Goal: Information Seeking & Learning: Learn about a topic

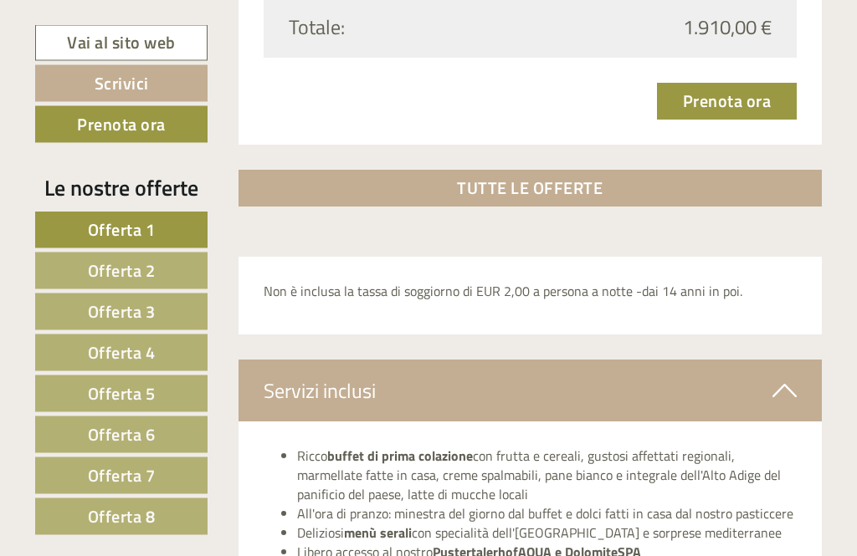
scroll to position [5237, 0]
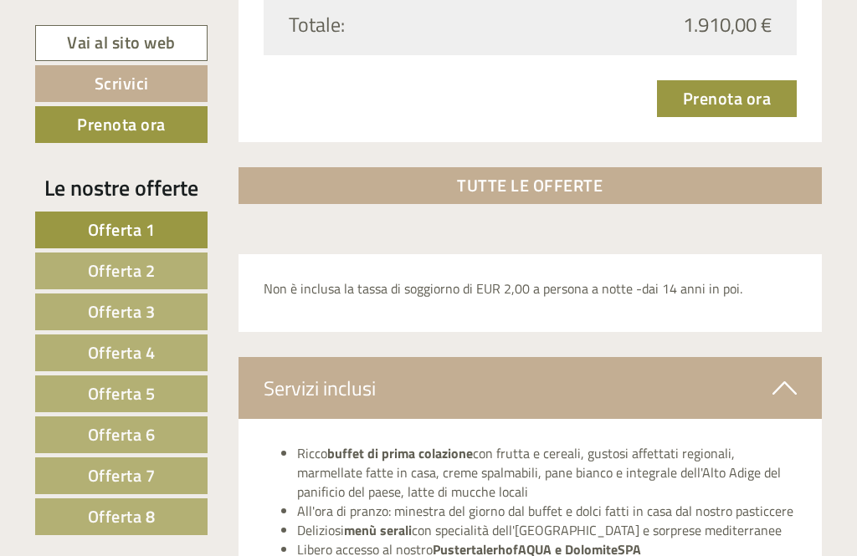
click at [574, 167] on link "TUTTE LE OFFERTE" at bounding box center [530, 185] width 584 height 37
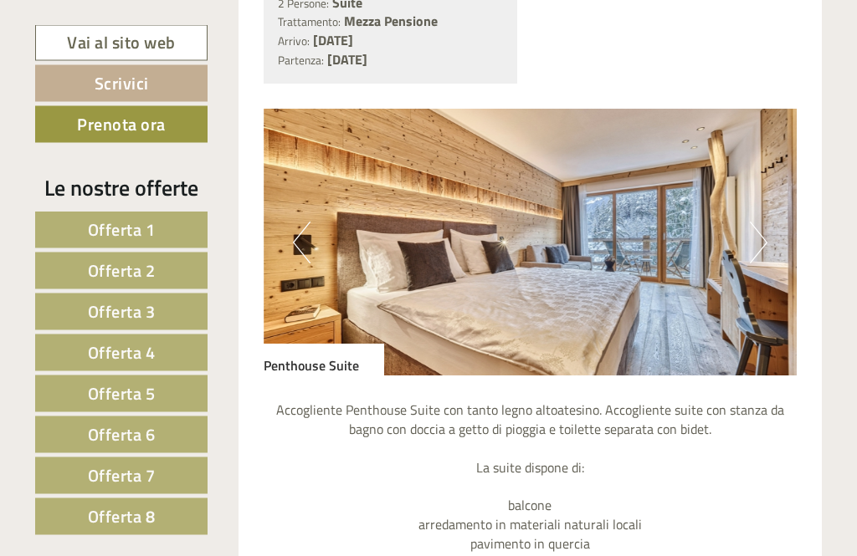
scroll to position [5549, 0]
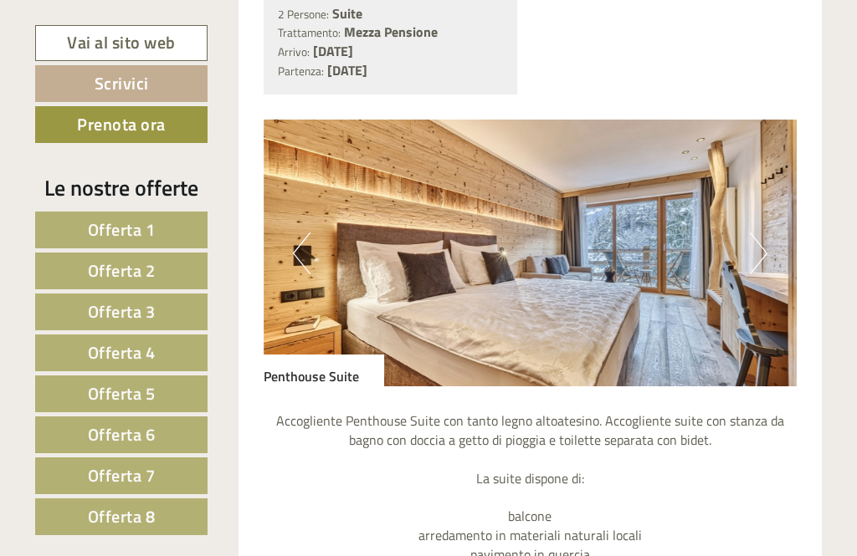
click at [771, 172] on img at bounding box center [531, 253] width 534 height 267
click at [762, 233] on button "Next" at bounding box center [759, 254] width 18 height 42
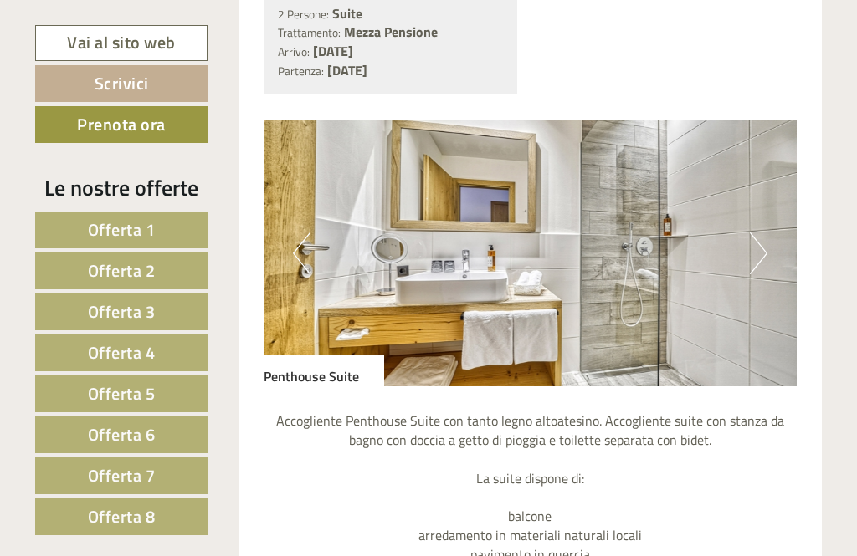
click at [763, 233] on button "Next" at bounding box center [759, 254] width 18 height 42
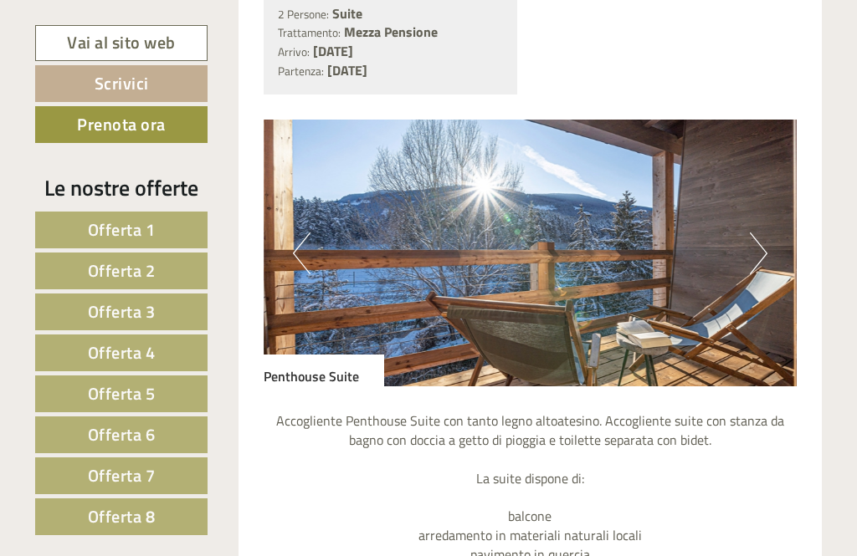
click at [755, 233] on button "Next" at bounding box center [759, 254] width 18 height 42
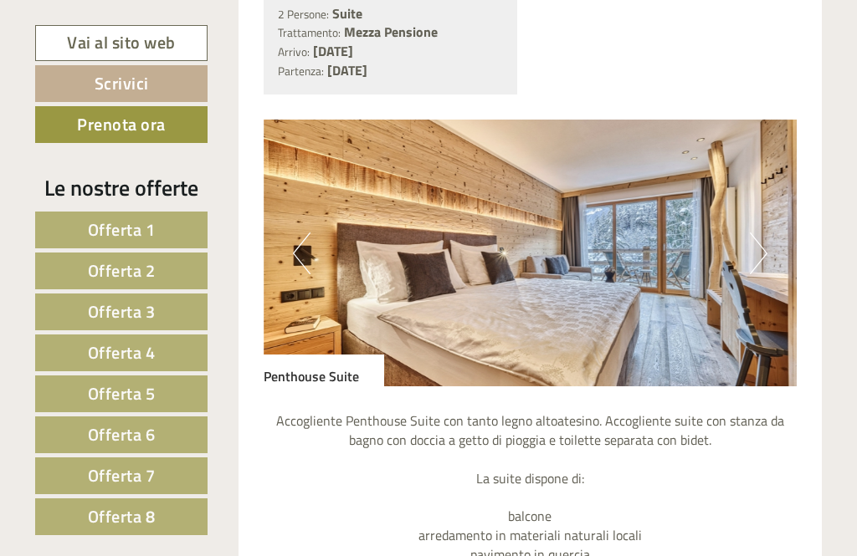
click at [754, 233] on button "Next" at bounding box center [759, 254] width 18 height 42
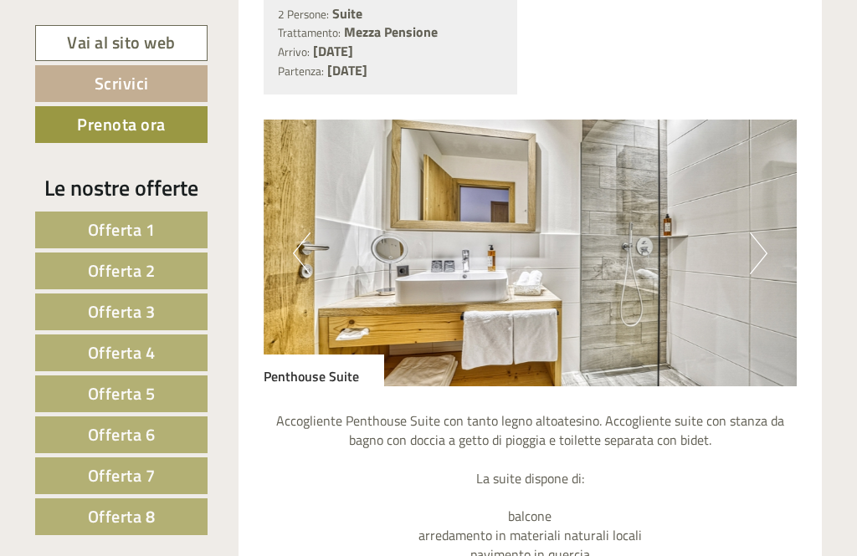
click at [768, 176] on img at bounding box center [531, 253] width 534 height 267
click at [760, 233] on button "Next" at bounding box center [759, 254] width 18 height 42
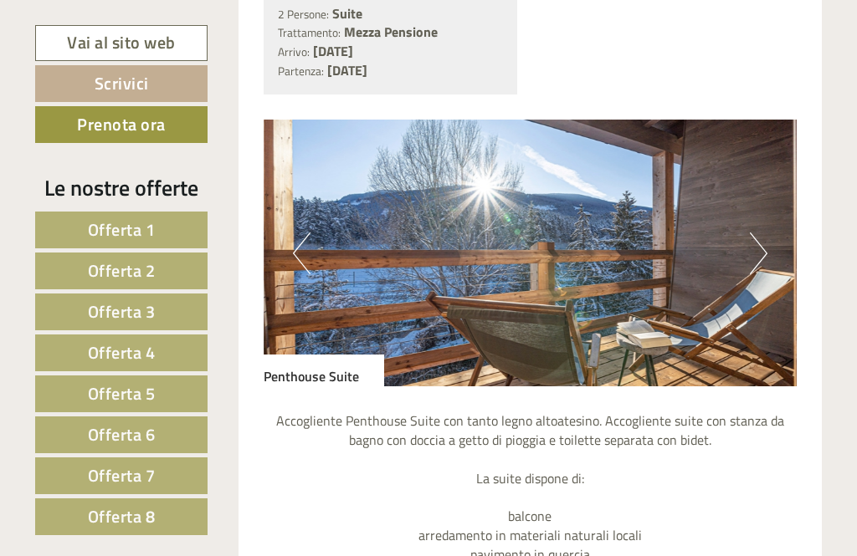
click at [771, 184] on img at bounding box center [531, 253] width 534 height 267
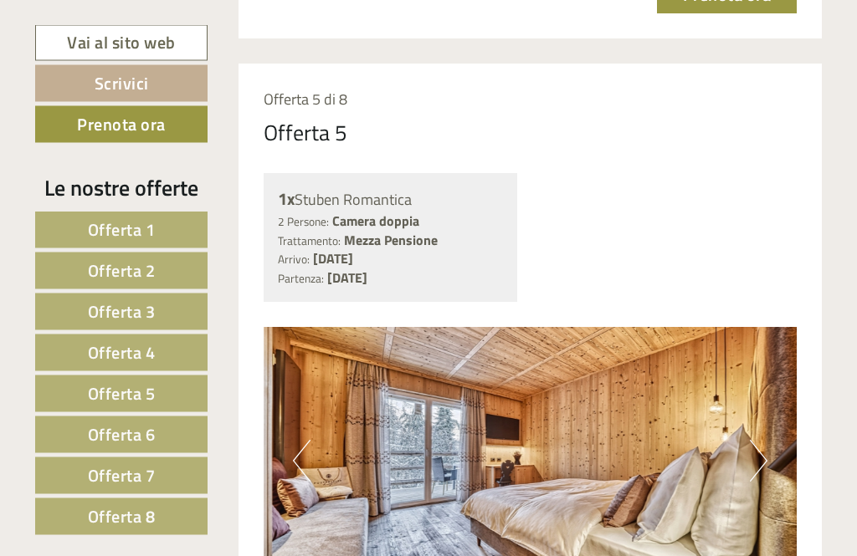
scroll to position [6689, 0]
click at [760, 440] on button "Next" at bounding box center [759, 461] width 18 height 42
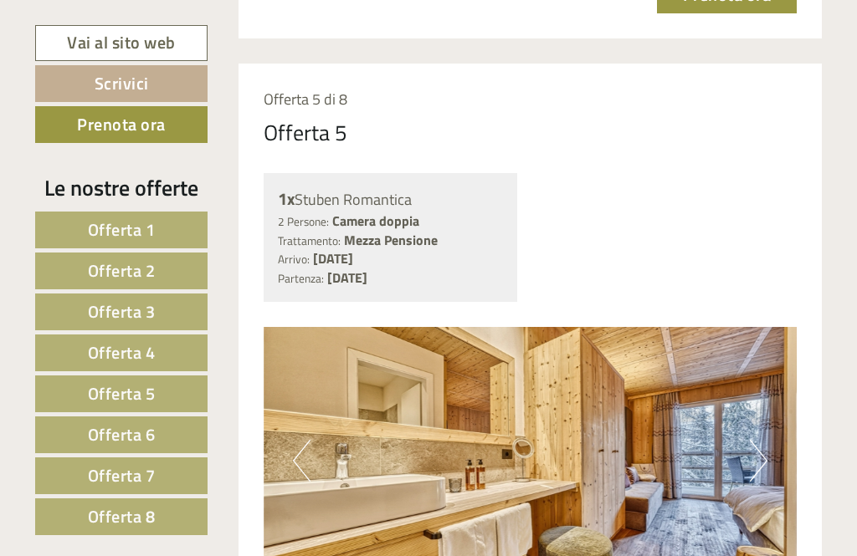
click at [759, 440] on button "Next" at bounding box center [759, 461] width 18 height 42
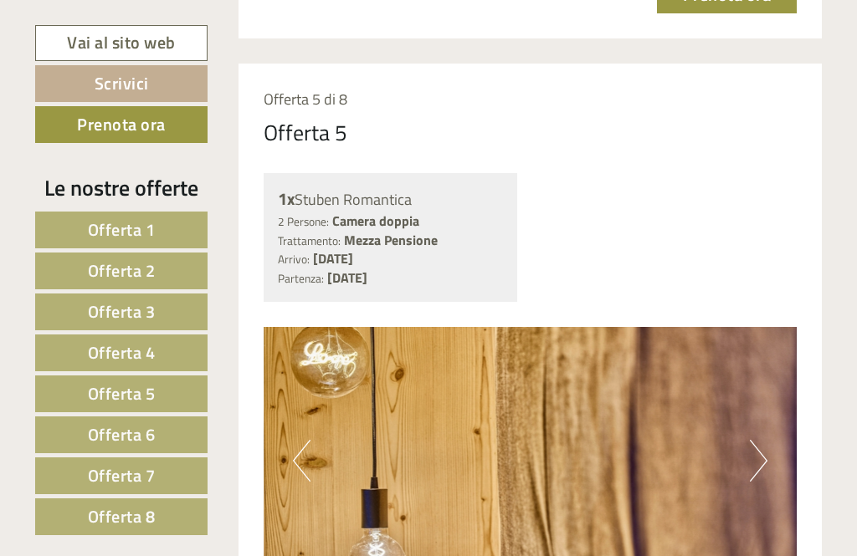
click at [766, 440] on button "Next" at bounding box center [759, 461] width 18 height 42
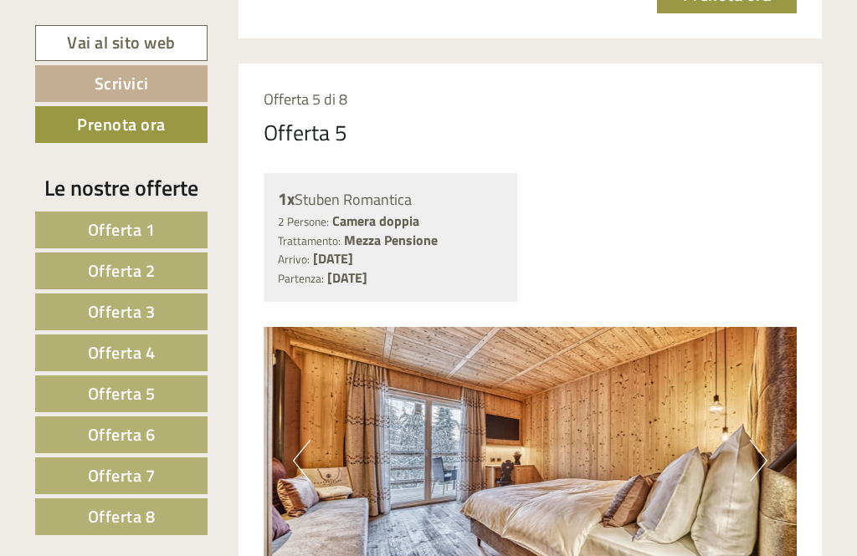
click at [765, 440] on button "Next" at bounding box center [759, 461] width 18 height 42
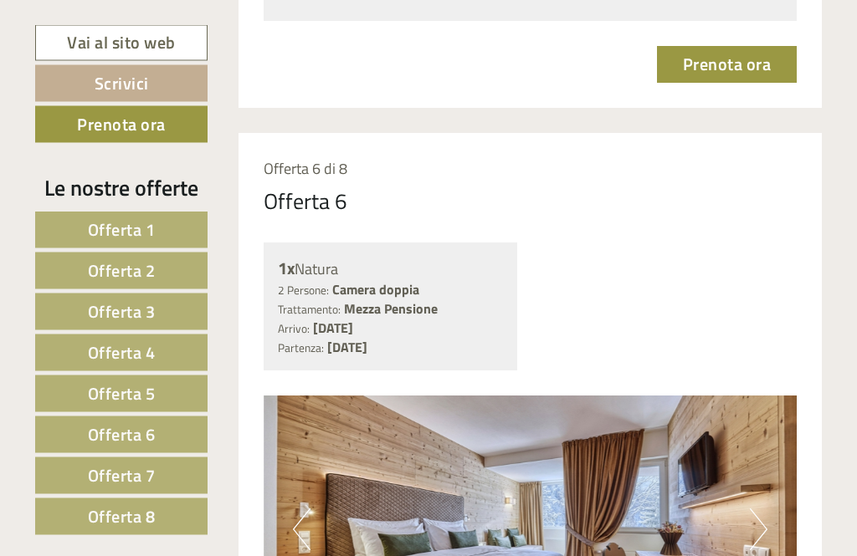
scroll to position [7951, 0]
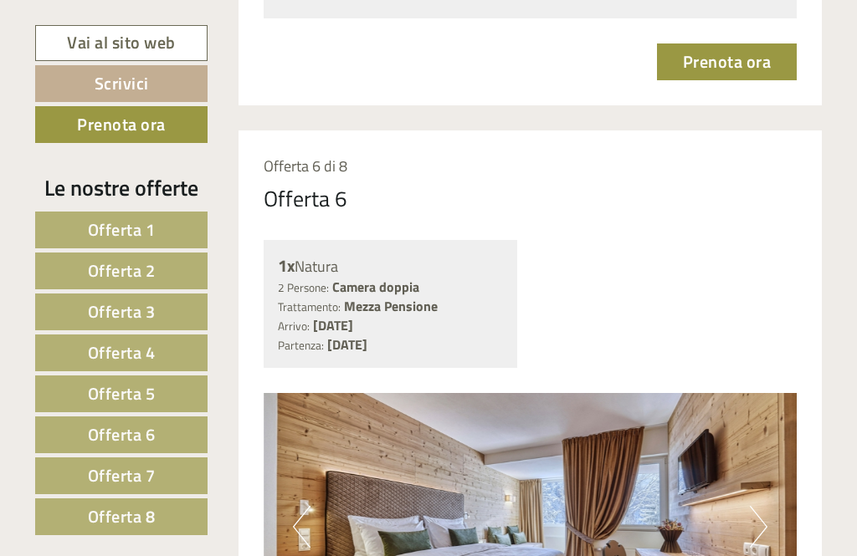
click at [763, 506] on button "Next" at bounding box center [759, 527] width 18 height 42
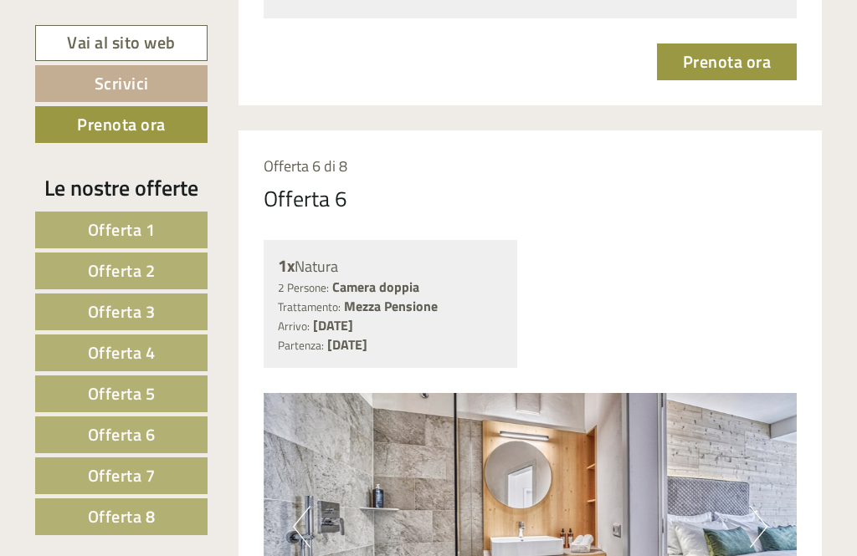
click at [765, 506] on button "Next" at bounding box center [759, 527] width 18 height 42
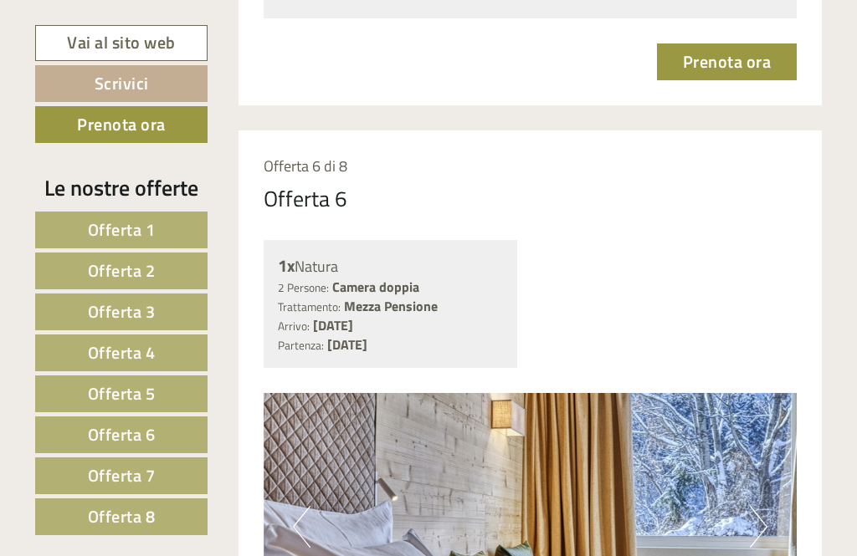
click at [763, 506] on button "Next" at bounding box center [759, 527] width 18 height 42
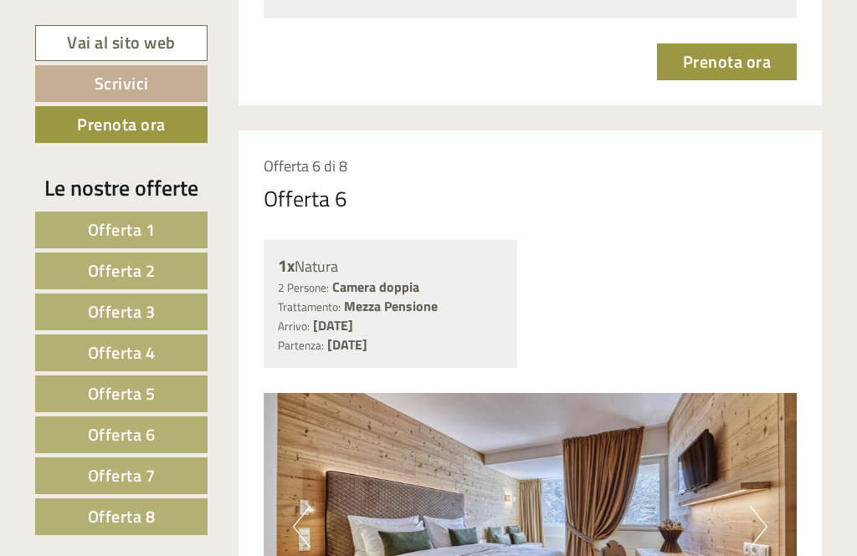
click at [315, 404] on img at bounding box center [531, 526] width 534 height 267
click at [312, 408] on img at bounding box center [531, 526] width 534 height 267
click at [768, 407] on img at bounding box center [531, 526] width 534 height 267
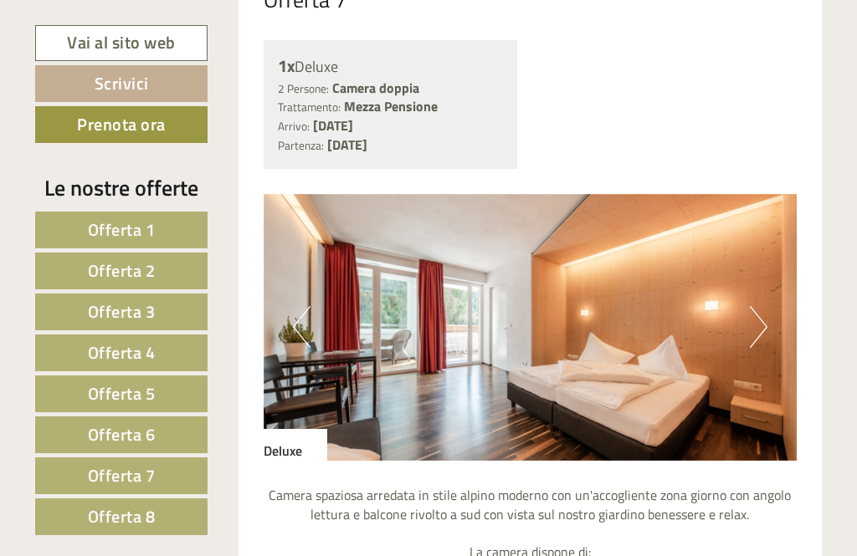
scroll to position [9459, 0]
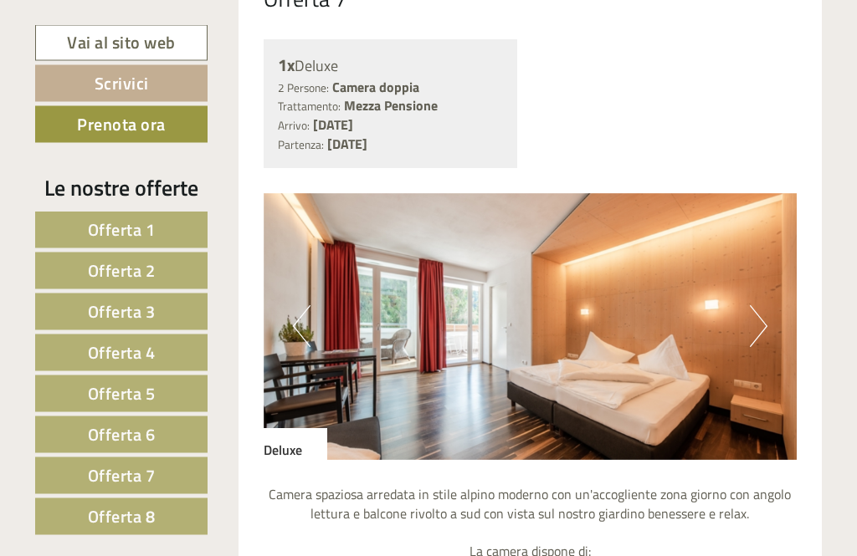
click at [766, 306] on button "Next" at bounding box center [759, 327] width 18 height 42
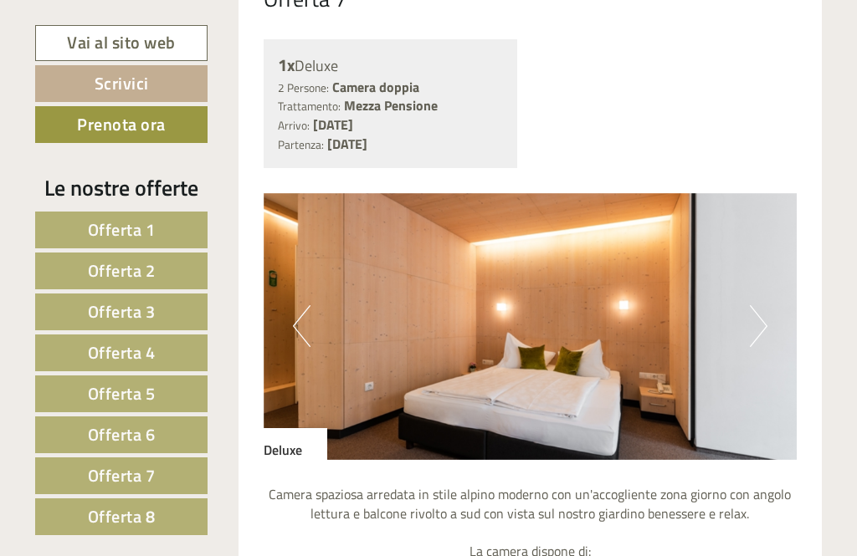
click at [774, 193] on img at bounding box center [531, 326] width 534 height 267
click at [764, 305] on button "Next" at bounding box center [759, 326] width 18 height 42
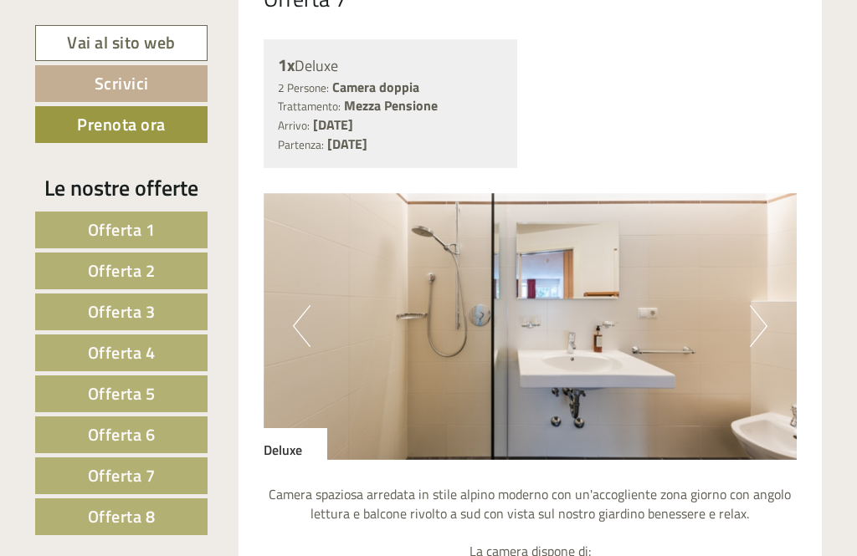
click at [761, 305] on button "Next" at bounding box center [759, 326] width 18 height 42
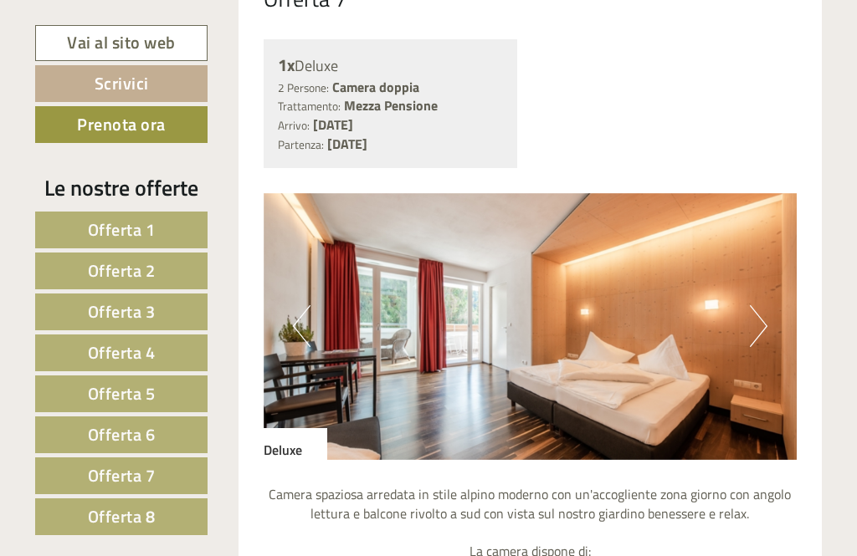
click at [301, 305] on button "Previous" at bounding box center [302, 326] width 18 height 42
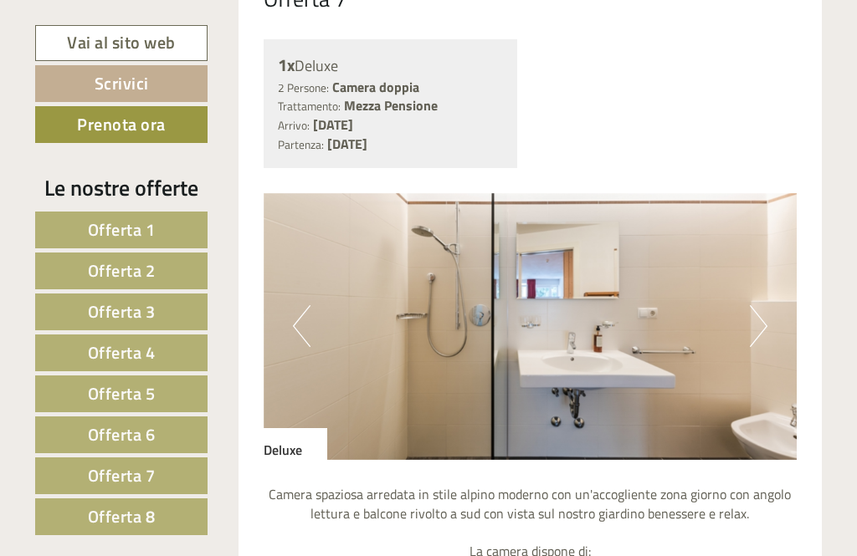
click at [766, 305] on button "Next" at bounding box center [759, 326] width 18 height 42
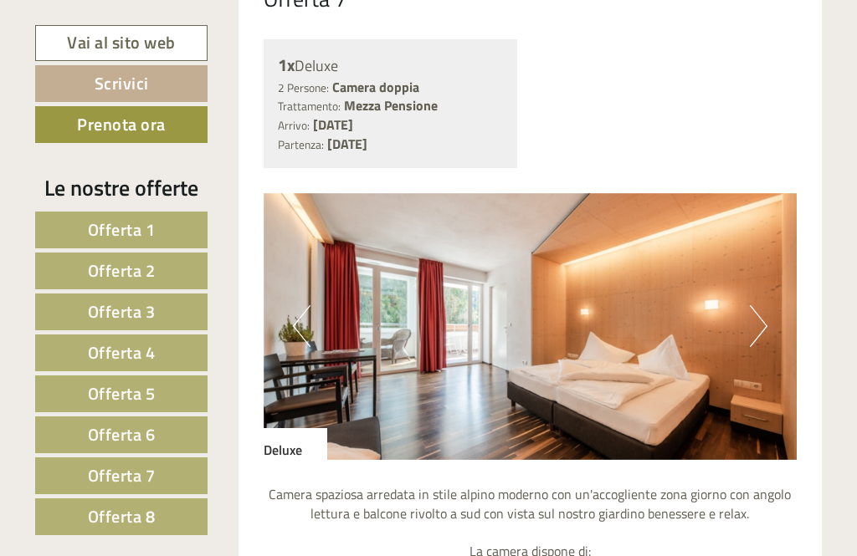
click at [771, 196] on img at bounding box center [531, 326] width 534 height 267
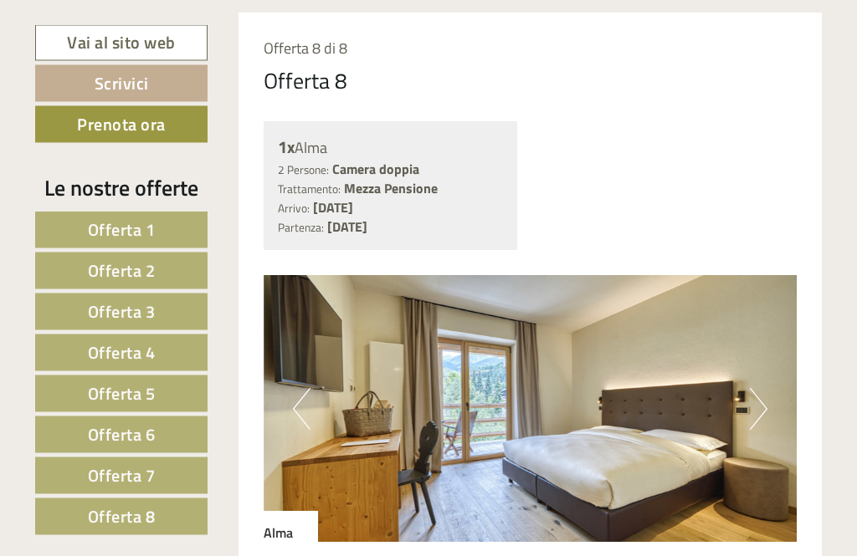
scroll to position [10690, 0]
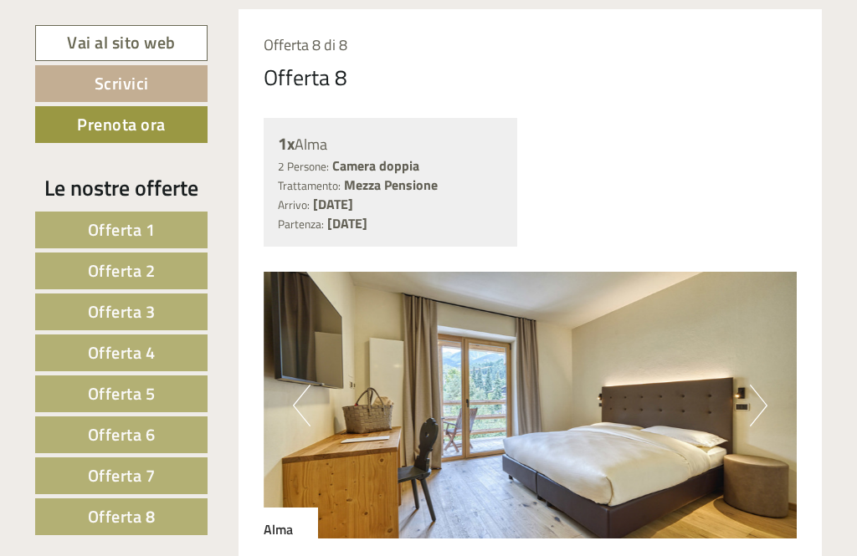
click at [761, 385] on button "Next" at bounding box center [759, 406] width 18 height 42
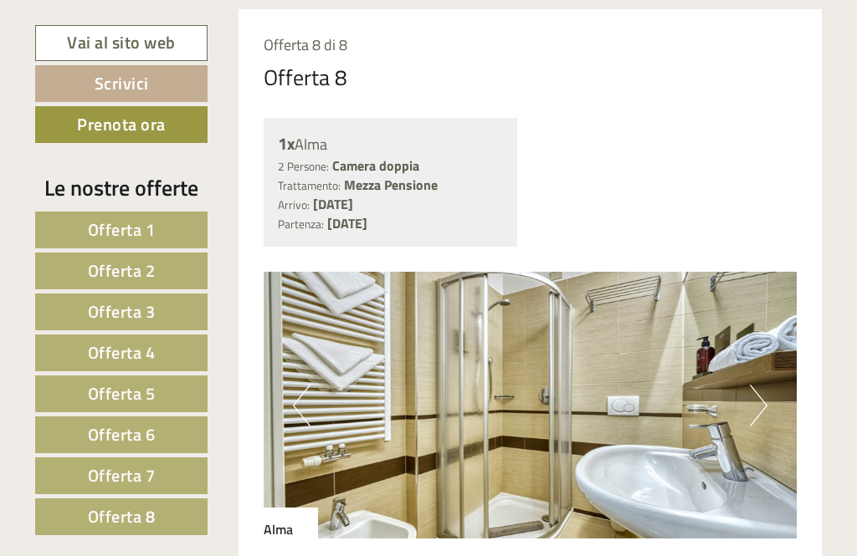
click at [763, 385] on button "Next" at bounding box center [759, 406] width 18 height 42
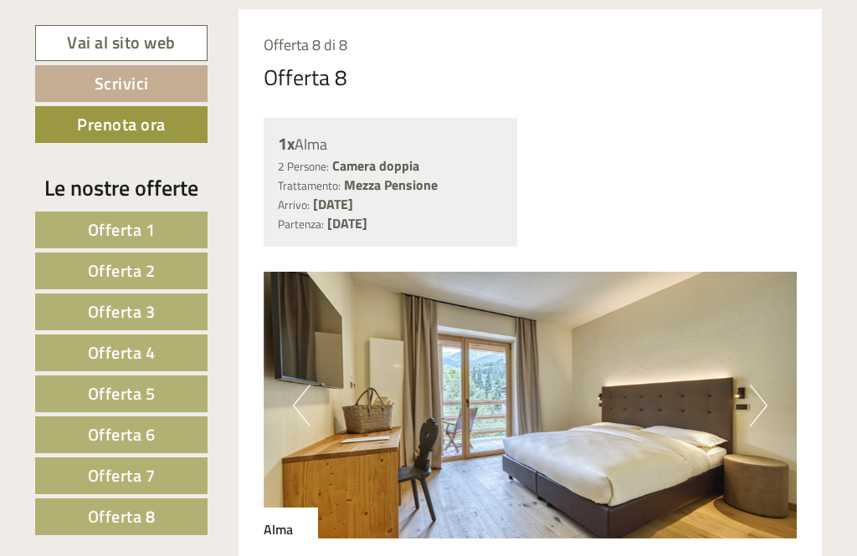
click at [759, 385] on button "Next" at bounding box center [759, 406] width 18 height 42
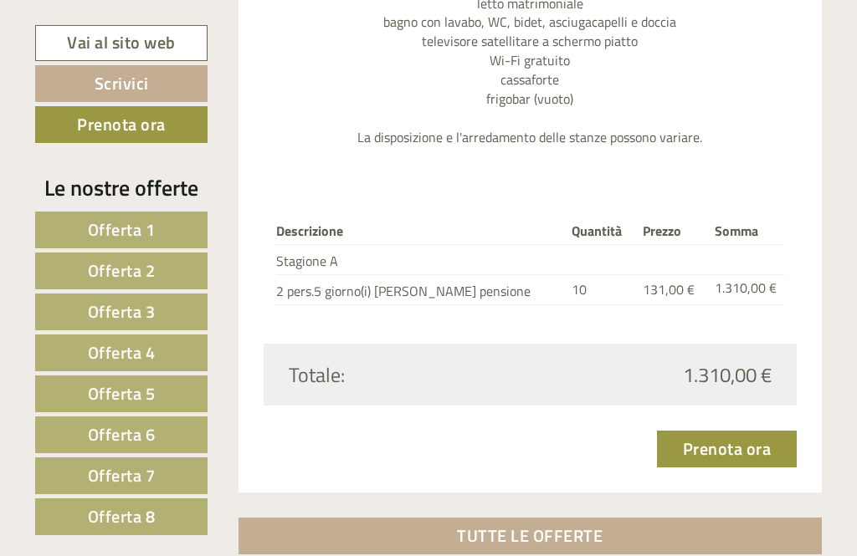
scroll to position [11356, 0]
click at [161, 38] on link "Vai al sito web" at bounding box center [121, 43] width 172 height 36
